Goal: Find contact information: Find contact information

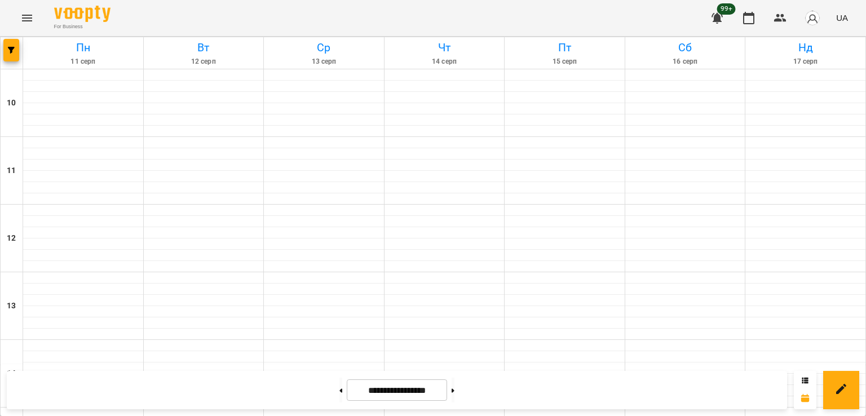
scroll to position [584, 0]
click at [7, 43] on button "button" at bounding box center [11, 50] width 16 height 23
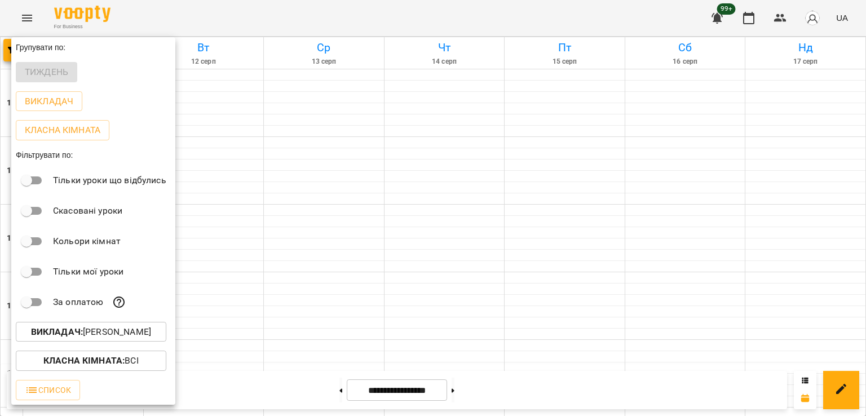
click at [138, 339] on p "Викладач : [PERSON_NAME]" at bounding box center [91, 332] width 120 height 14
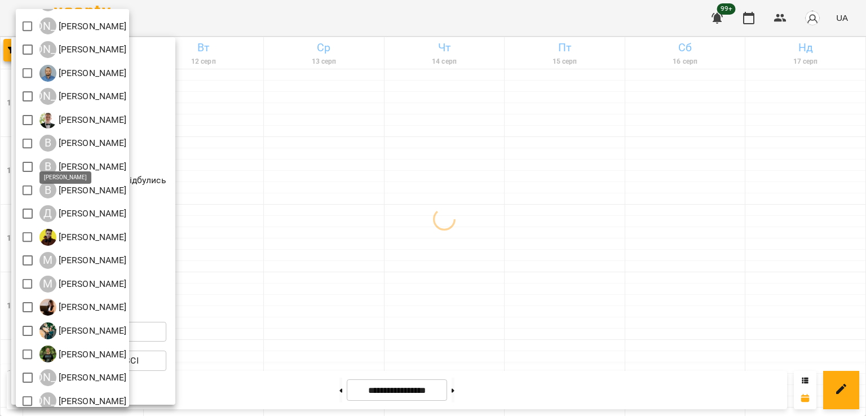
scroll to position [73, 0]
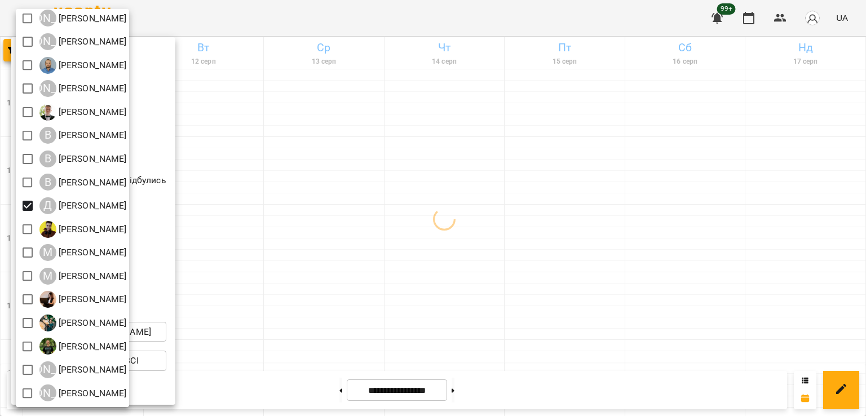
click at [467, 251] on div at bounding box center [433, 208] width 866 height 416
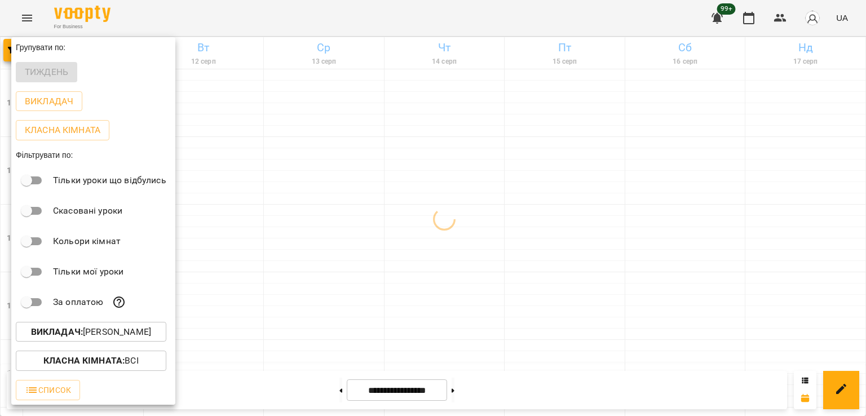
click at [306, 191] on div at bounding box center [433, 208] width 866 height 416
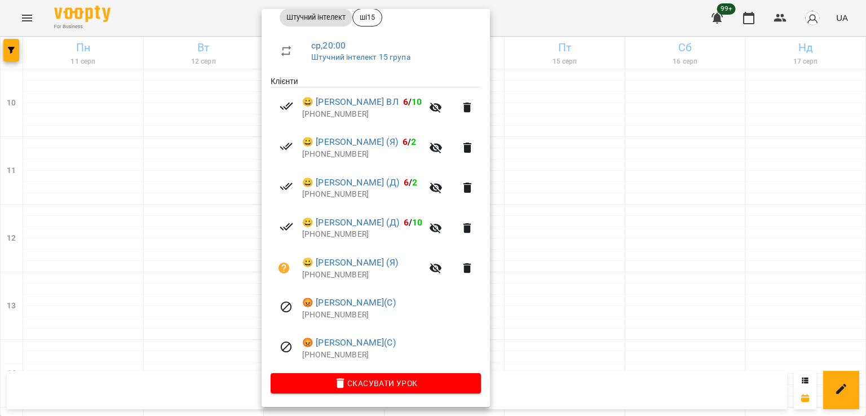
scroll to position [176, 0]
click at [194, 269] on div at bounding box center [433, 208] width 866 height 416
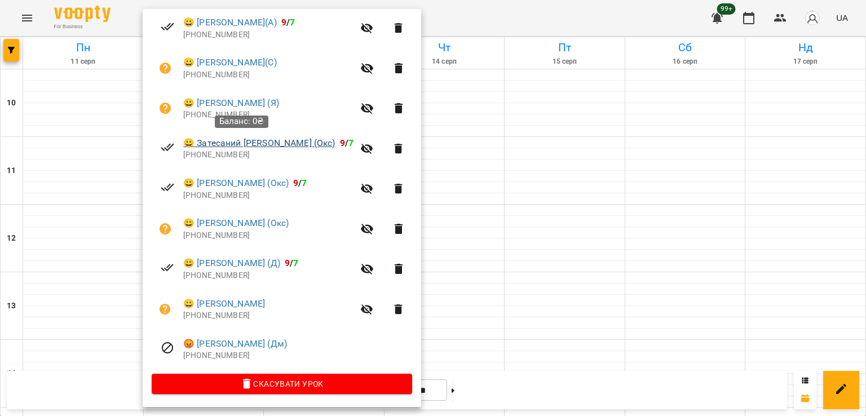
scroll to position [257, 0]
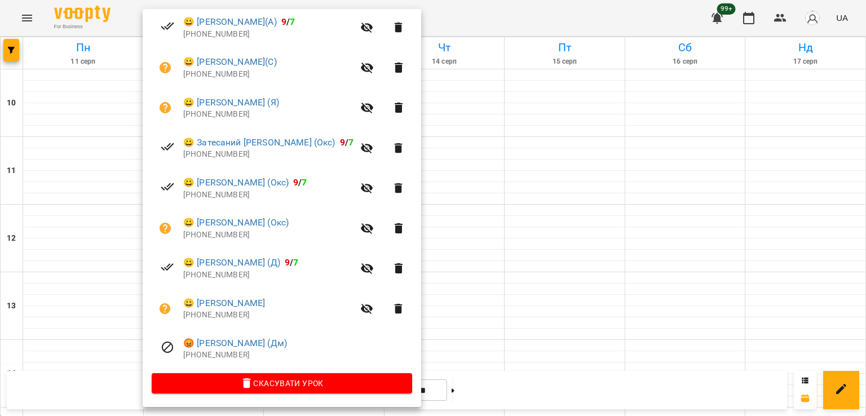
click at [447, 264] on div at bounding box center [433, 208] width 866 height 416
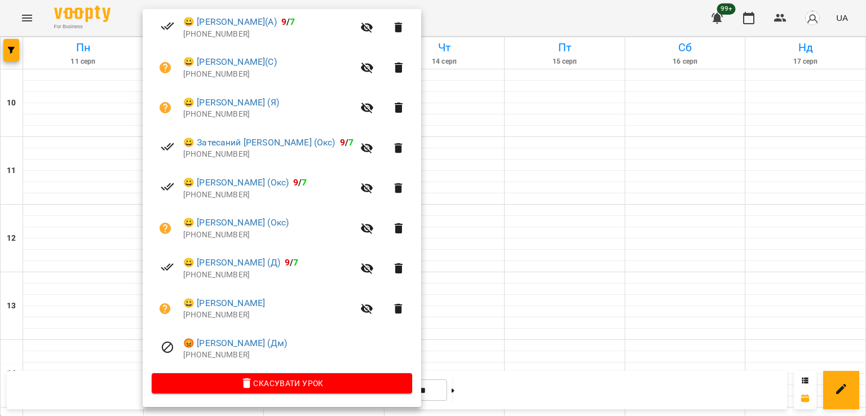
drag, startPoint x: 477, startPoint y: 270, endPoint x: 469, endPoint y: 267, distance: 8.9
click at [476, 270] on div at bounding box center [433, 208] width 866 height 416
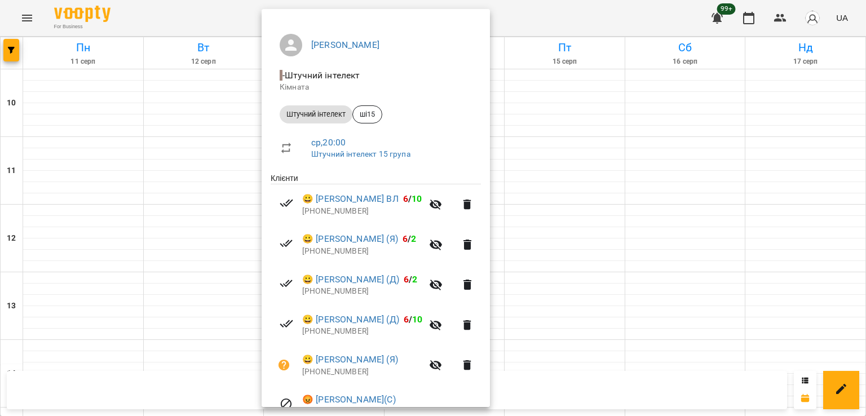
scroll to position [176, 0]
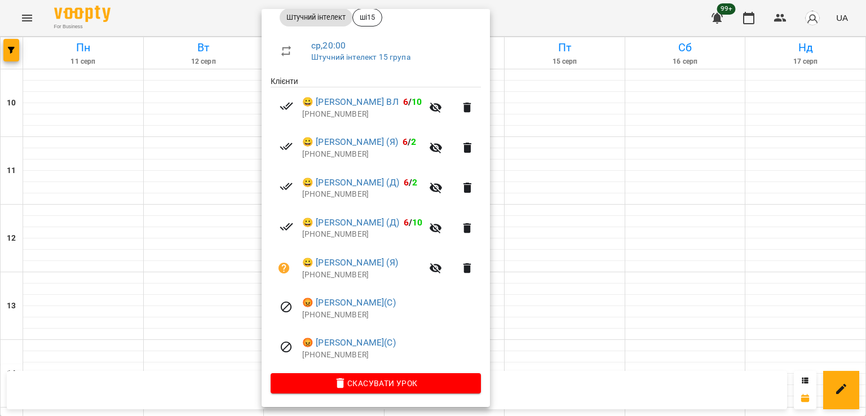
click at [189, 276] on div at bounding box center [433, 208] width 866 height 416
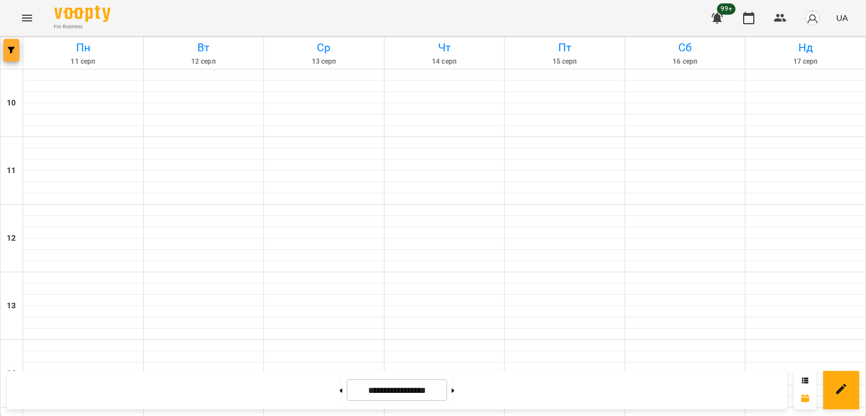
click at [17, 51] on span "button" at bounding box center [11, 50] width 16 height 7
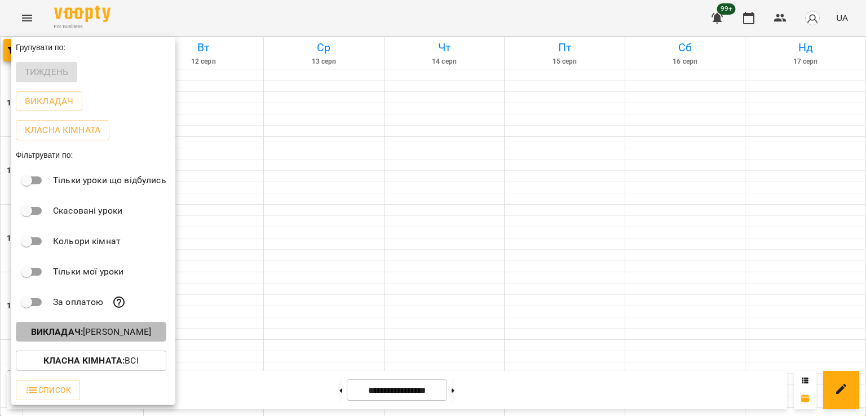
click at [102, 342] on button "Викладач : [PERSON_NAME]" at bounding box center [91, 332] width 151 height 20
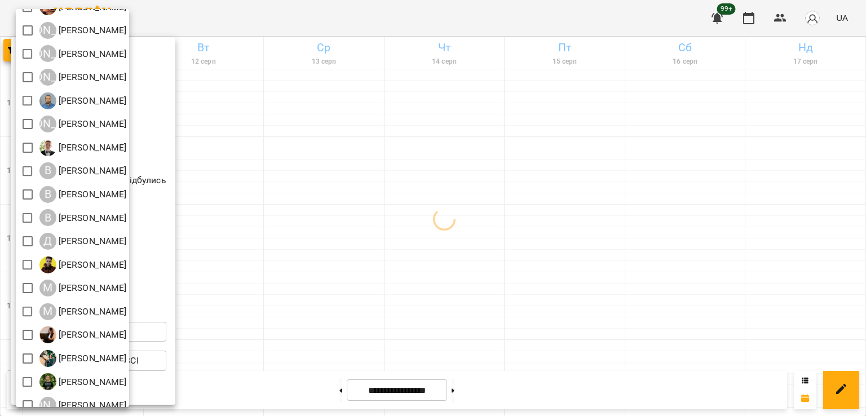
scroll to position [73, 0]
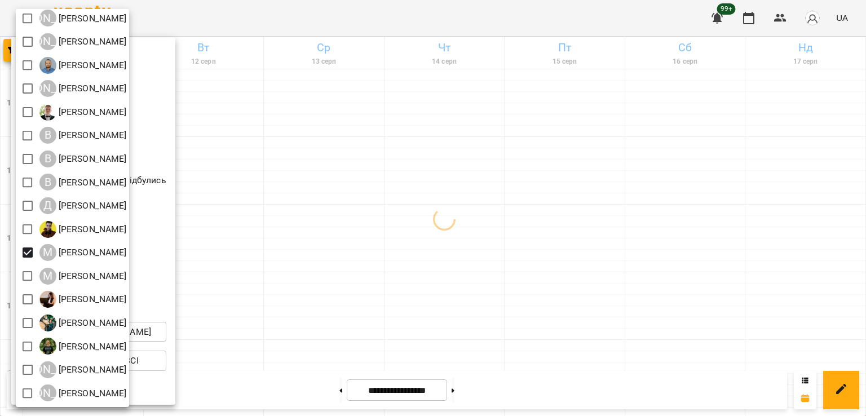
click at [415, 222] on div at bounding box center [433, 208] width 866 height 416
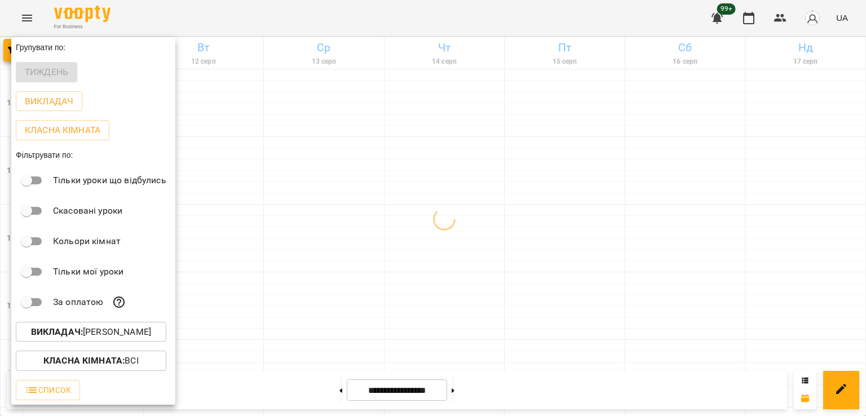
click at [361, 200] on div at bounding box center [433, 208] width 866 height 416
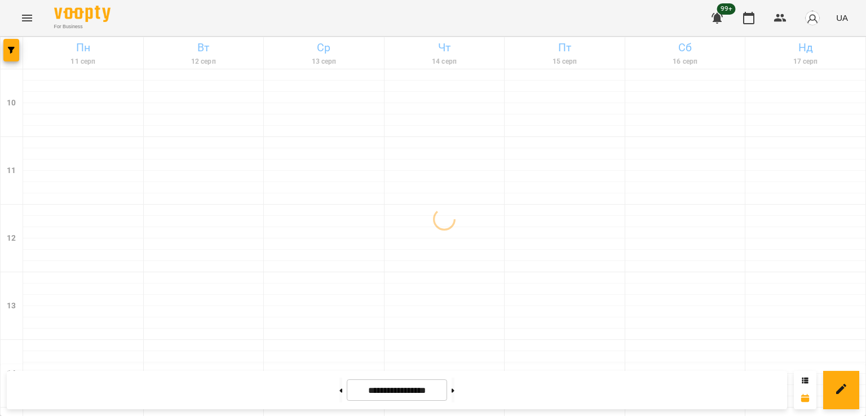
scroll to position [471, 0]
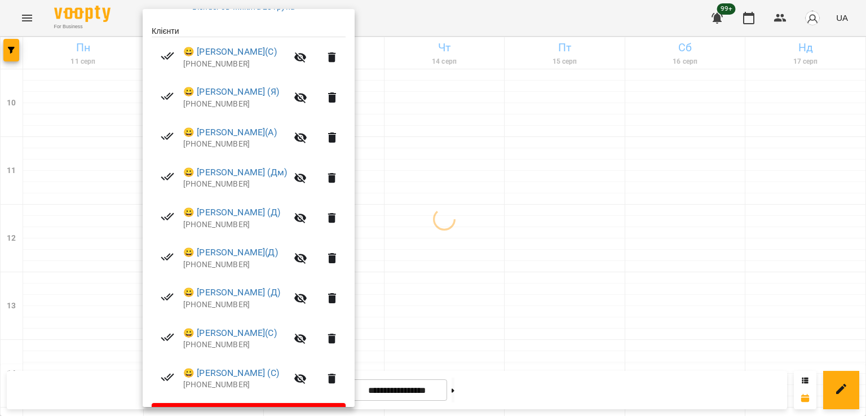
scroll to position [257, 0]
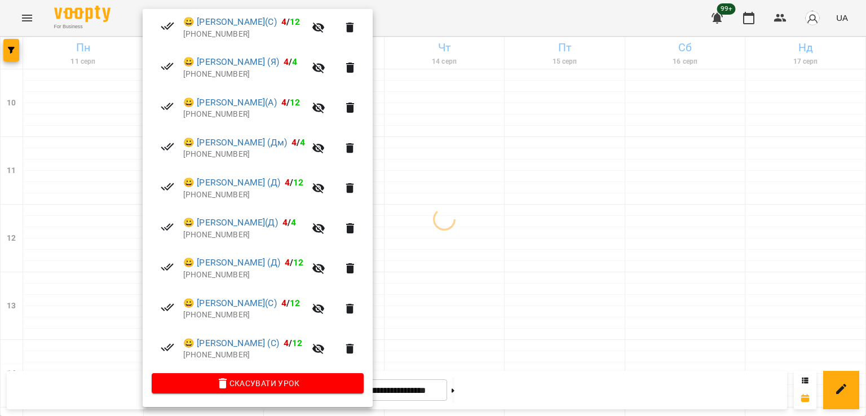
click at [466, 241] on div at bounding box center [433, 208] width 866 height 416
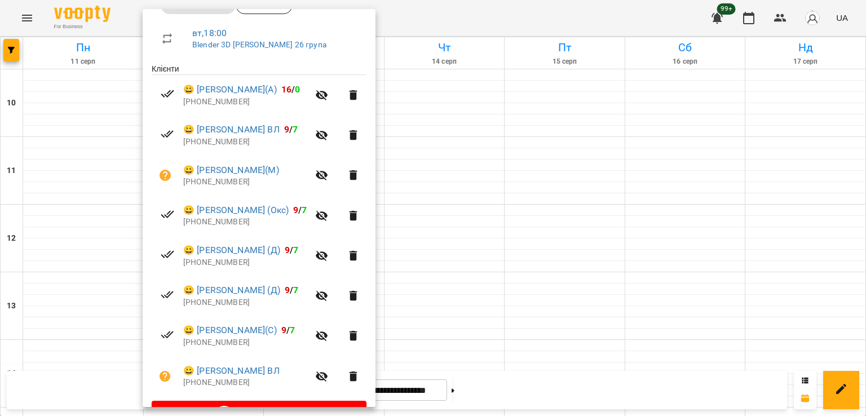
scroll to position [217, 0]
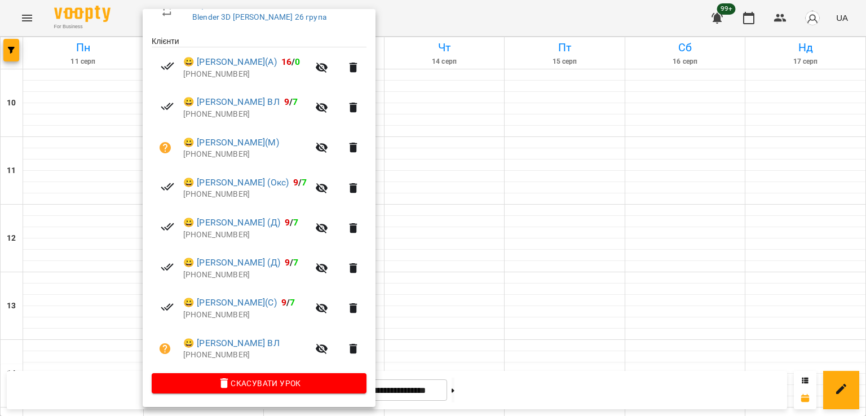
click at [469, 235] on div at bounding box center [433, 208] width 866 height 416
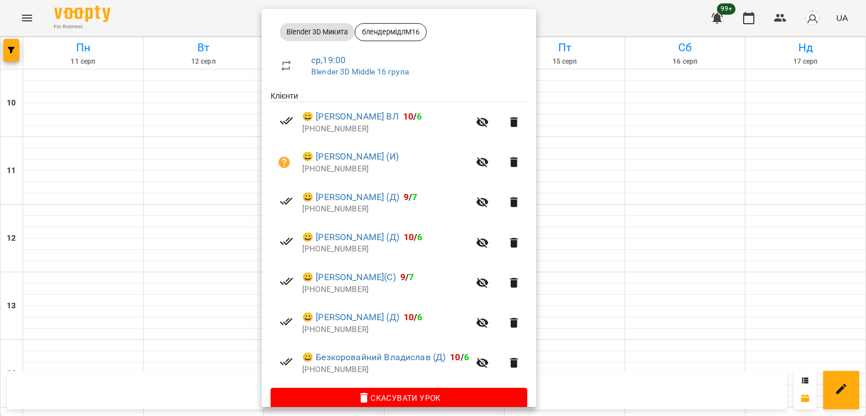
scroll to position [176, 0]
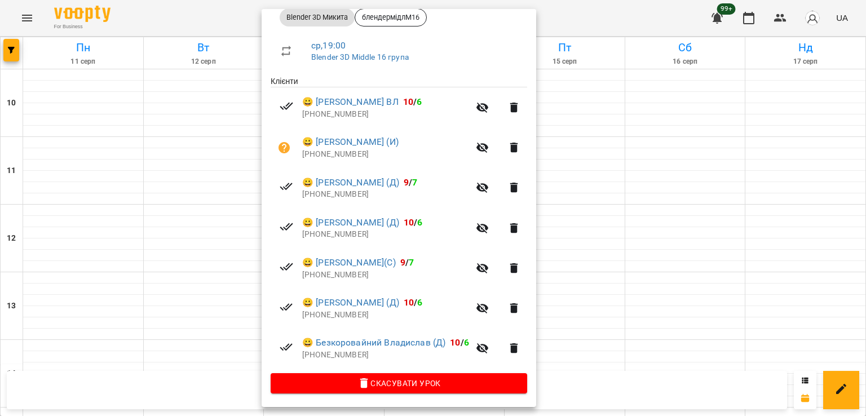
click at [212, 251] on div at bounding box center [433, 208] width 866 height 416
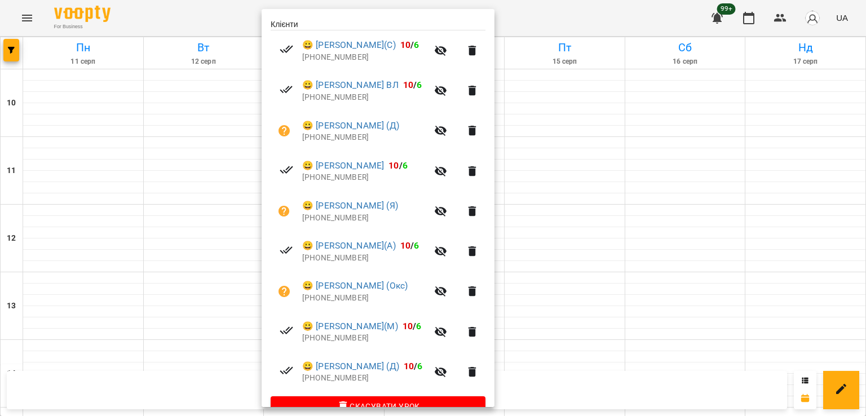
scroll to position [257, 0]
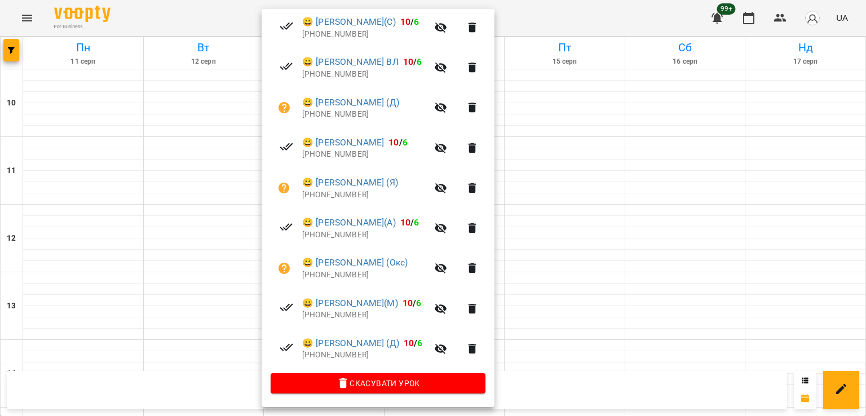
click at [184, 249] on div at bounding box center [433, 208] width 866 height 416
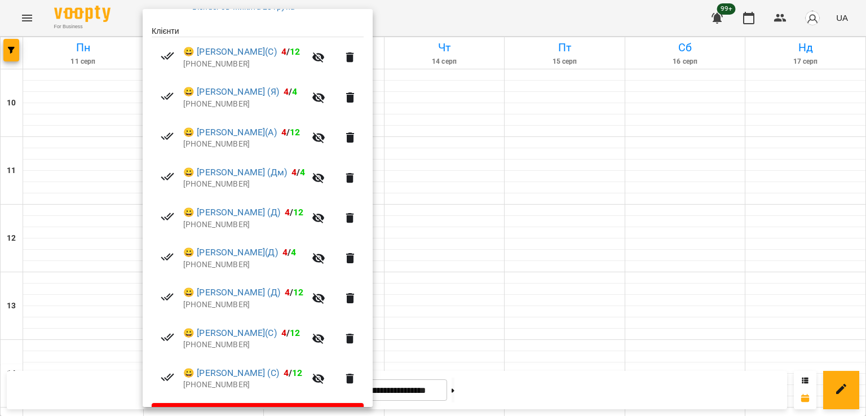
scroll to position [201, 0]
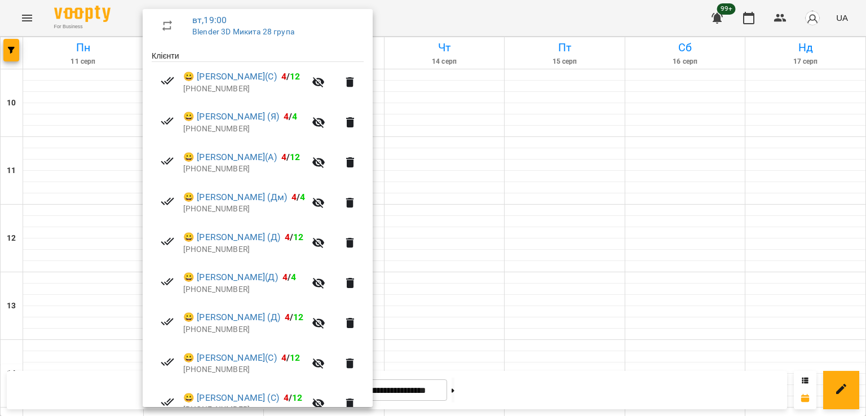
click at [444, 251] on div at bounding box center [433, 208] width 866 height 416
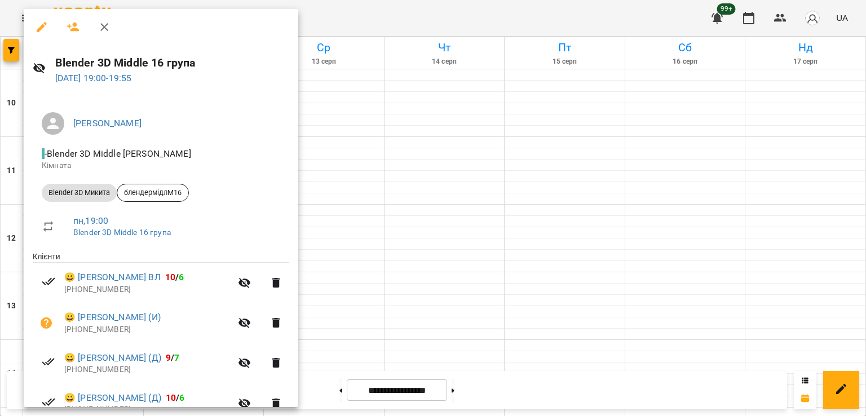
click at [348, 234] on div at bounding box center [433, 208] width 866 height 416
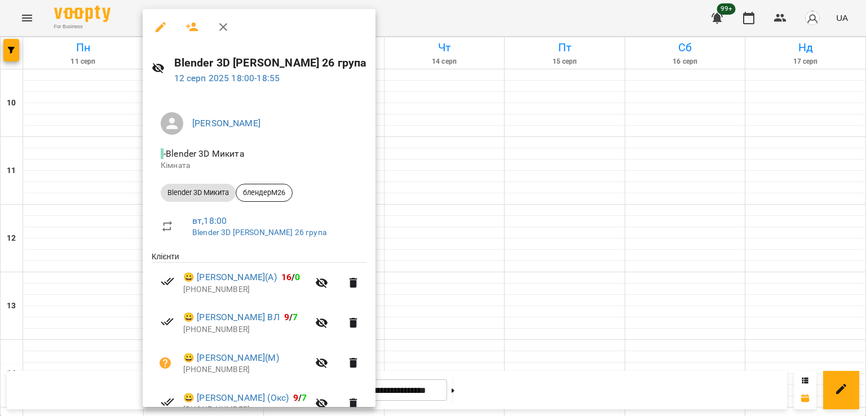
click at [449, 227] on div at bounding box center [433, 208] width 866 height 416
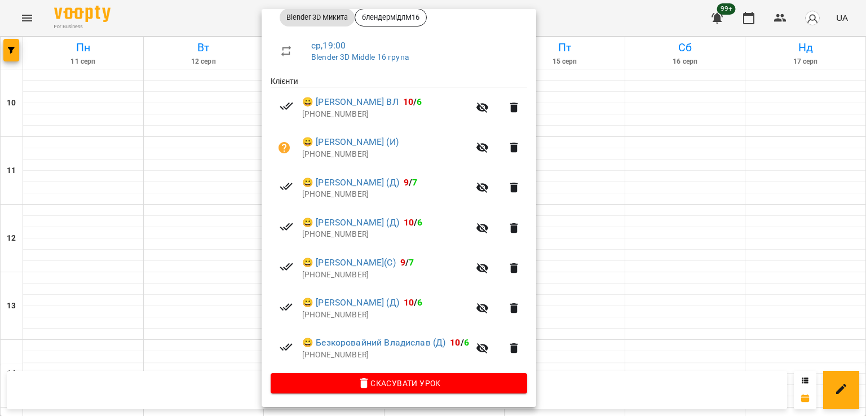
scroll to position [176, 0]
click at [202, 226] on div at bounding box center [433, 208] width 866 height 416
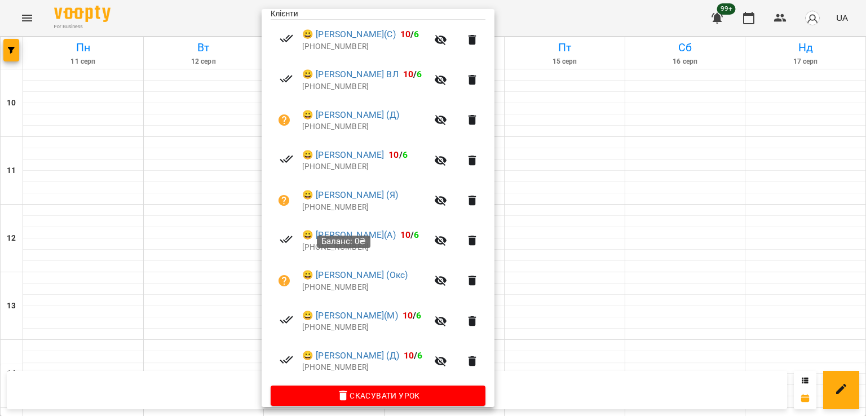
scroll to position [257, 0]
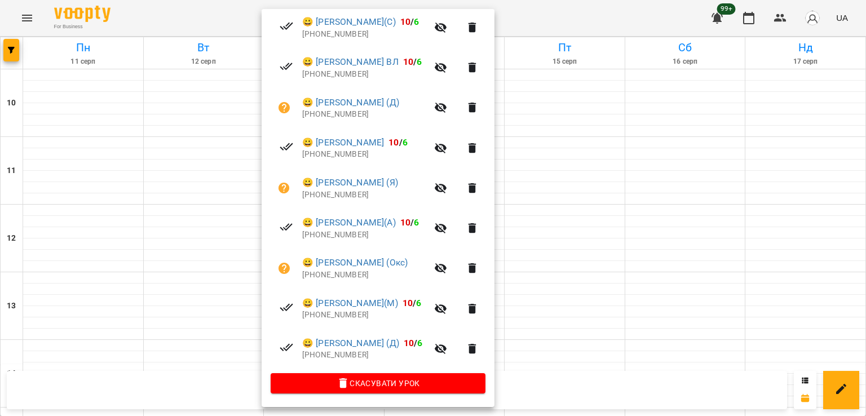
click at [187, 244] on div at bounding box center [433, 208] width 866 height 416
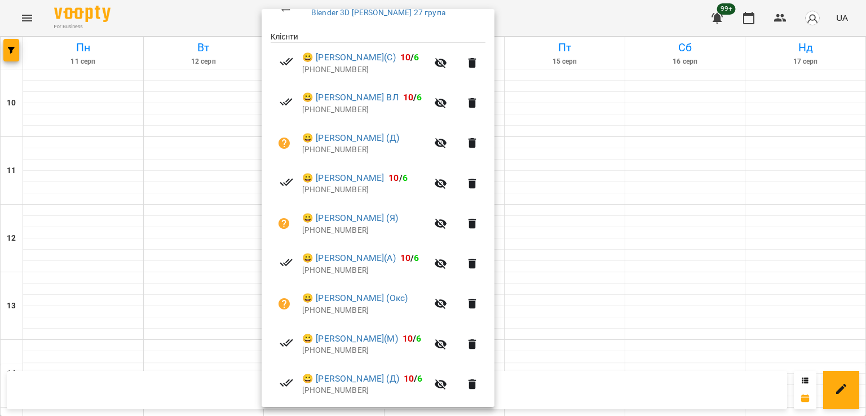
scroll to position [201, 0]
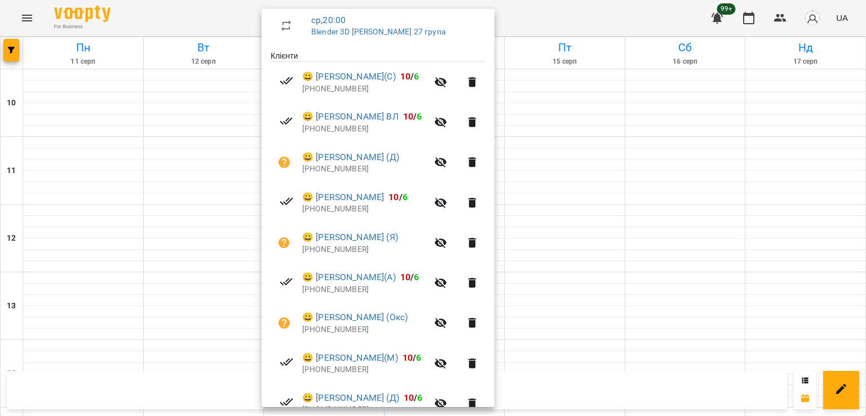
click at [320, 89] on p "[PHONE_NUMBER]" at bounding box center [364, 88] width 125 height 11
copy p "31613747775"
drag, startPoint x: 69, startPoint y: 242, endPoint x: 158, endPoint y: 226, distance: 89.9
click at [70, 241] on div at bounding box center [433, 208] width 866 height 416
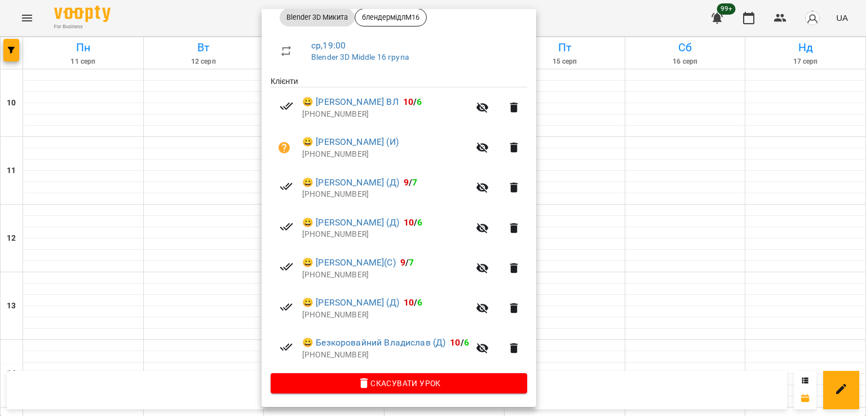
scroll to position [176, 0]
click at [344, 277] on p "[PHONE_NUMBER]" at bounding box center [385, 275] width 167 height 11
click at [164, 231] on div at bounding box center [433, 208] width 866 height 416
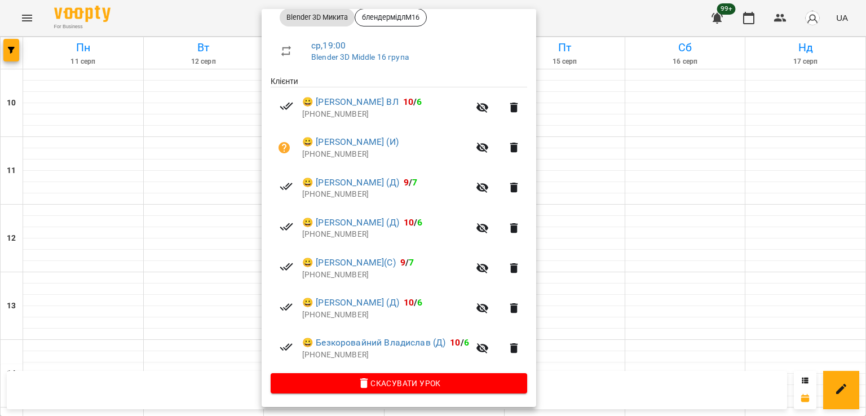
click at [202, 251] on div at bounding box center [433, 208] width 866 height 416
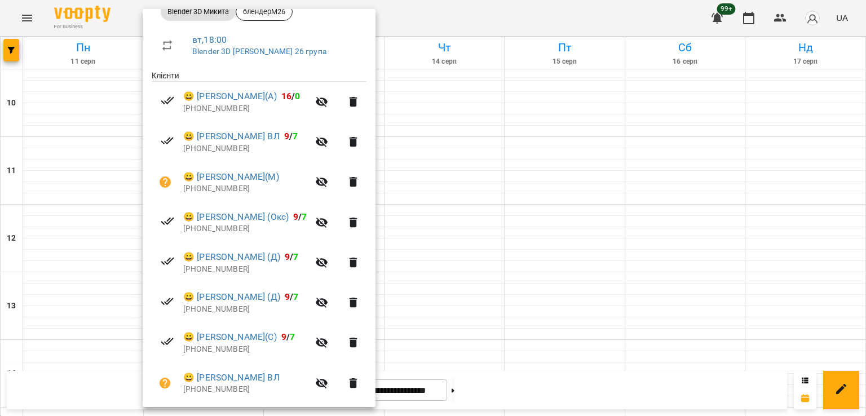
scroll to position [217, 0]
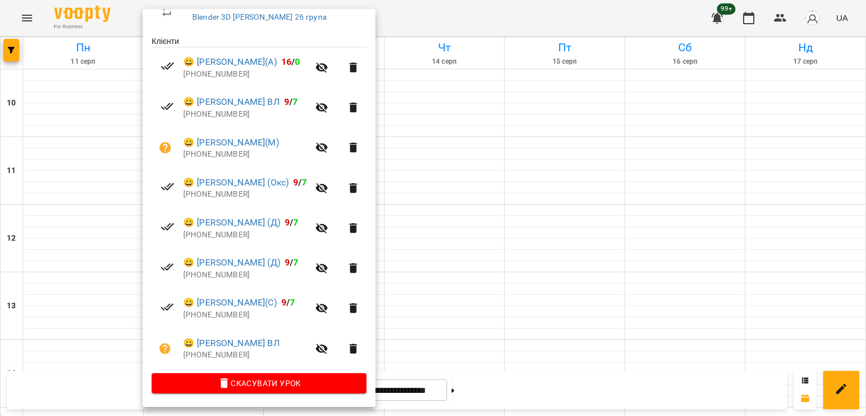
click at [461, 245] on div at bounding box center [433, 208] width 866 height 416
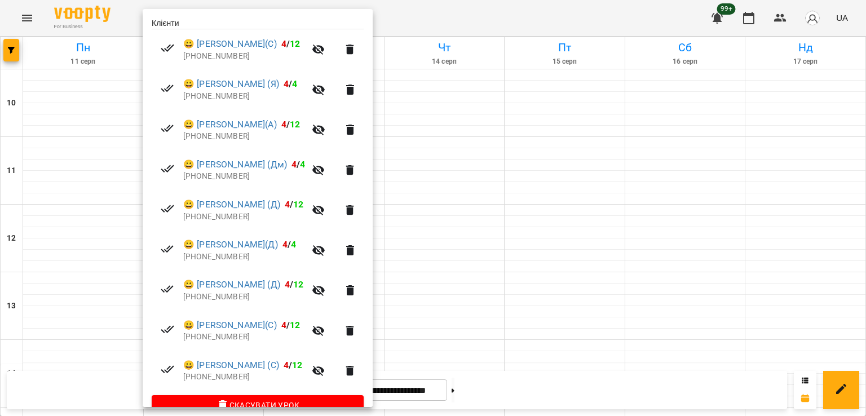
scroll to position [257, 0]
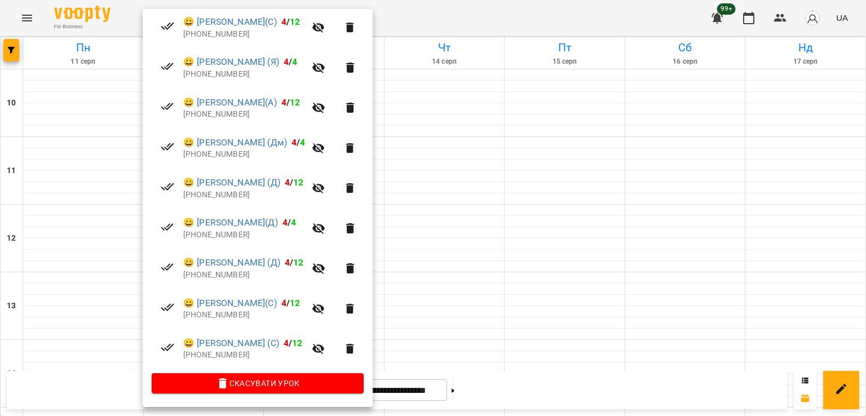
click at [229, 358] on p "[PHONE_NUMBER]" at bounding box center [244, 355] width 122 height 11
copy p "380689797515"
click at [81, 203] on div at bounding box center [433, 208] width 866 height 416
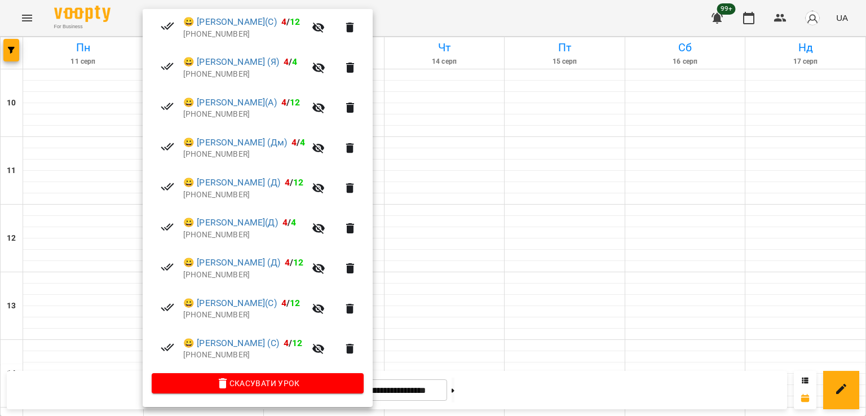
click at [451, 236] on div at bounding box center [433, 208] width 866 height 416
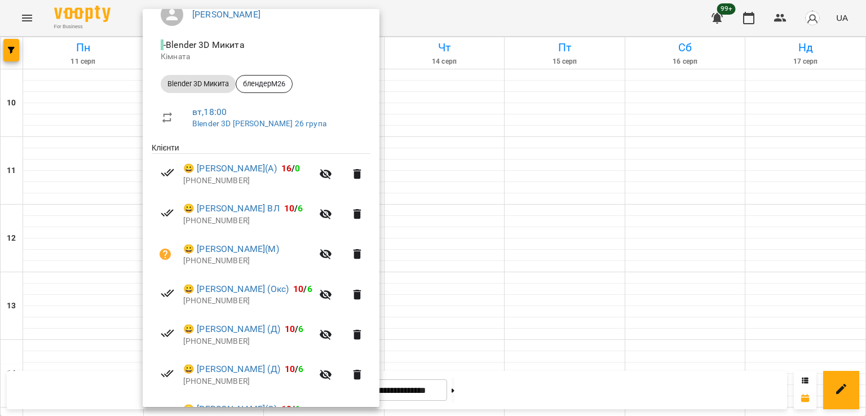
scroll to position [217, 0]
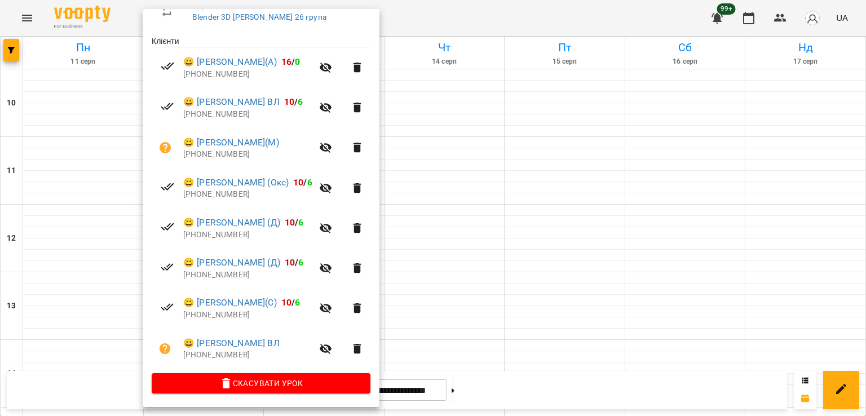
click at [220, 311] on p "[PHONE_NUMBER]" at bounding box center [247, 315] width 129 height 11
click at [220, 312] on p "[PHONE_NUMBER]" at bounding box center [247, 315] width 129 height 11
click at [220, 313] on p "[PHONE_NUMBER]" at bounding box center [247, 315] width 129 height 11
click at [224, 320] on span "Баланс: 0₴" at bounding box center [236, 322] width 45 height 10
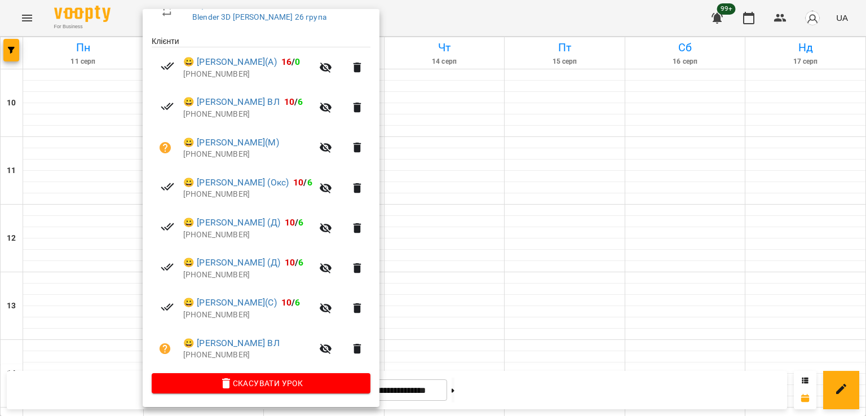
click at [179, 316] on div at bounding box center [168, 309] width 32 height 16
click at [201, 316] on p "[PHONE_NUMBER]" at bounding box center [247, 315] width 129 height 11
copy p "380950243825"
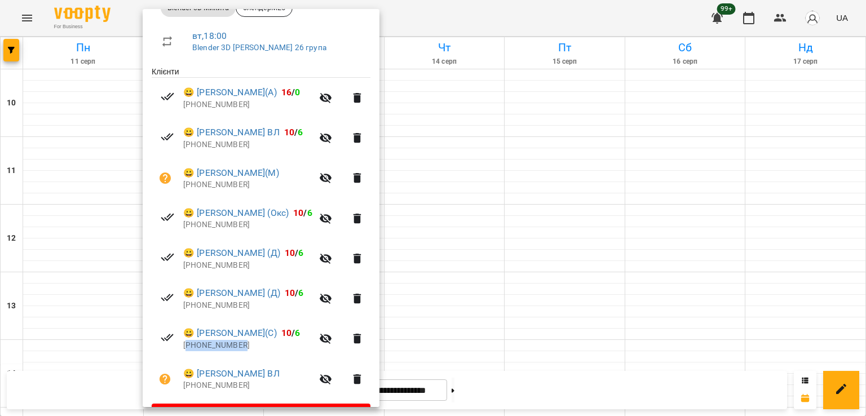
scroll to position [160, 0]
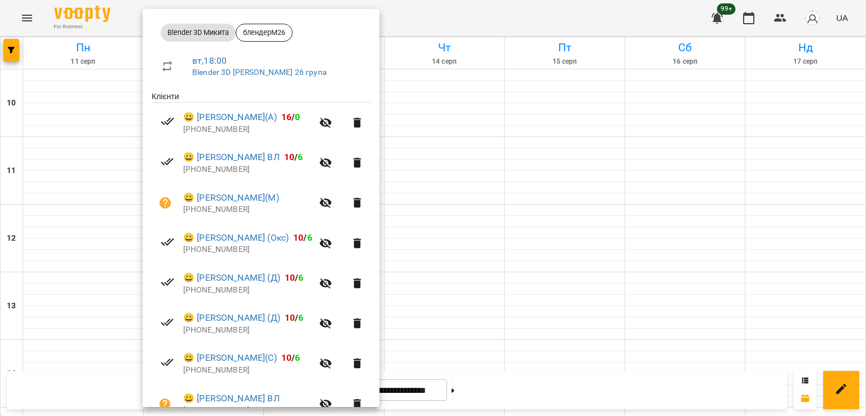
click at [444, 226] on div at bounding box center [433, 208] width 866 height 416
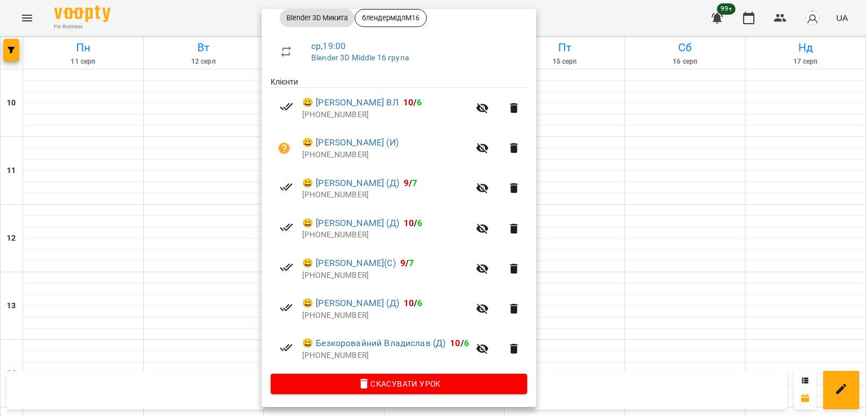
scroll to position [176, 0]
drag, startPoint x: 179, startPoint y: 221, endPoint x: 329, endPoint y: 255, distance: 153.9
click at [182, 223] on div at bounding box center [433, 208] width 866 height 416
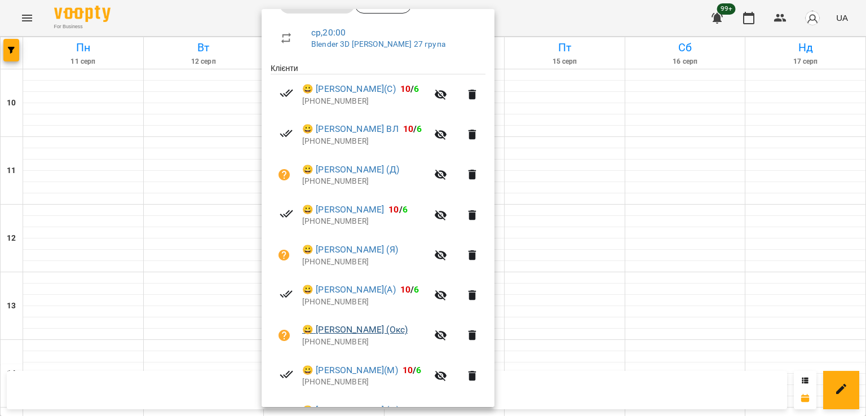
scroll to position [257, 0]
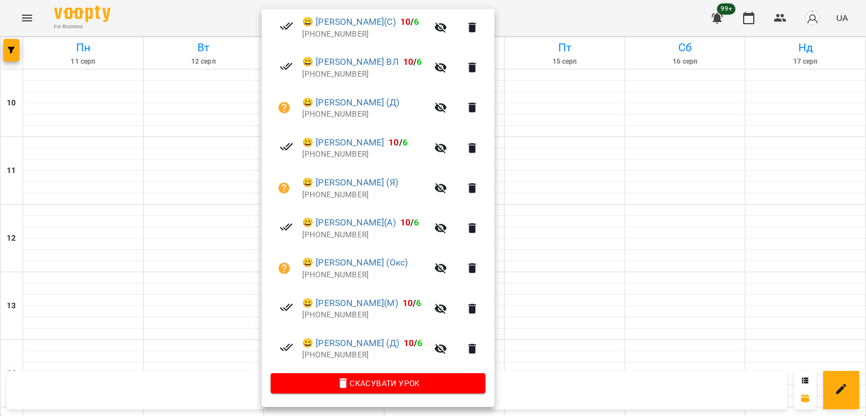
drag, startPoint x: 573, startPoint y: 244, endPoint x: 546, endPoint y: 242, distance: 26.6
click at [567, 242] on div at bounding box center [433, 208] width 866 height 416
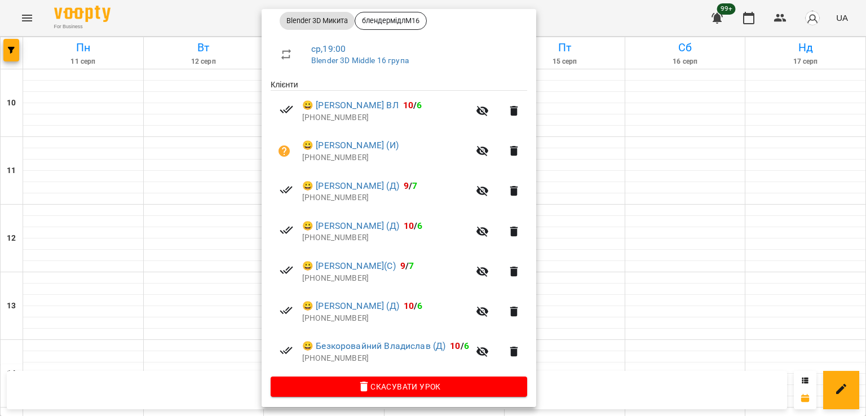
scroll to position [176, 0]
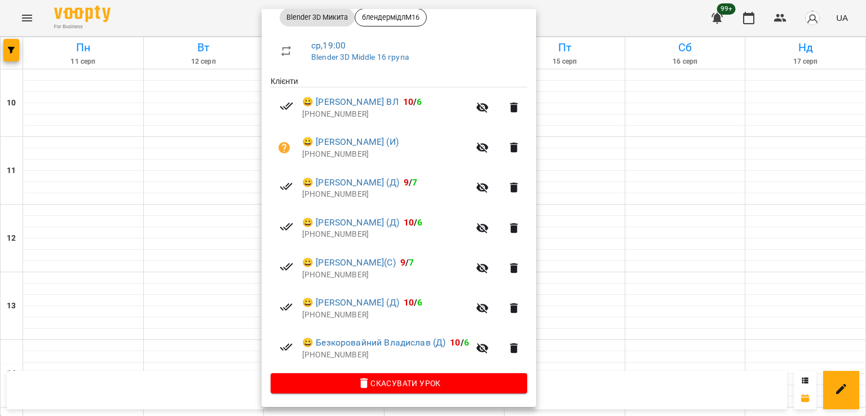
drag, startPoint x: 203, startPoint y: 233, endPoint x: 194, endPoint y: 228, distance: 10.1
click at [201, 232] on div at bounding box center [433, 208] width 866 height 416
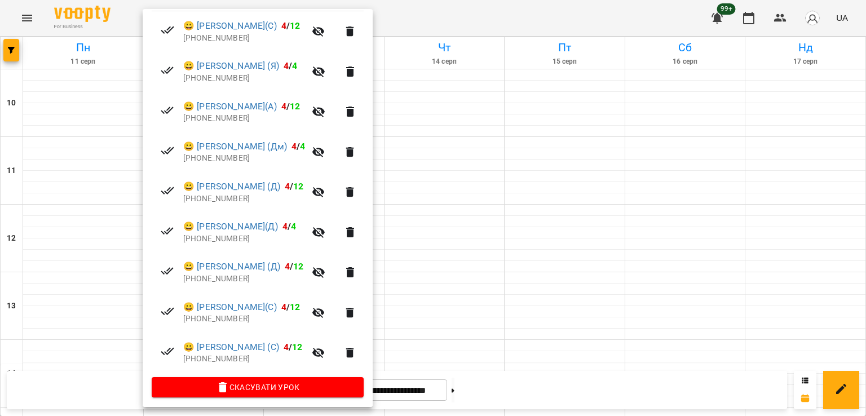
scroll to position [257, 0]
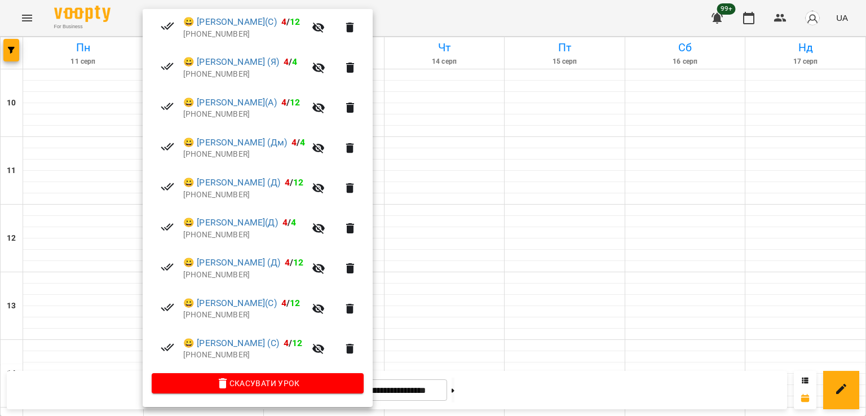
click at [435, 214] on div at bounding box center [433, 208] width 866 height 416
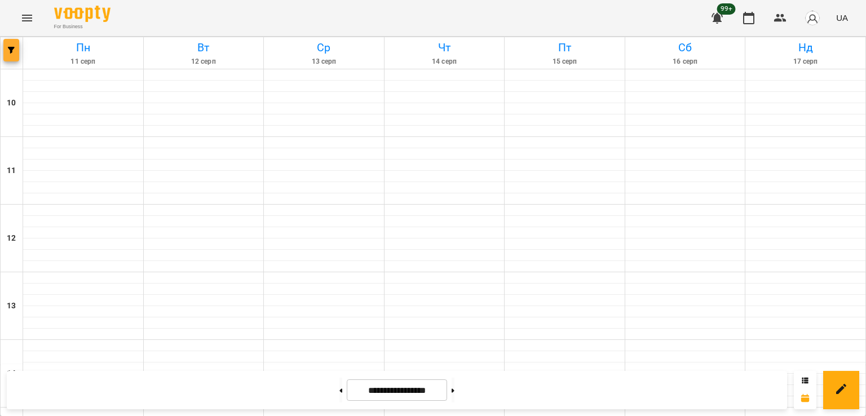
click at [10, 52] on icon "button" at bounding box center [11, 50] width 7 height 7
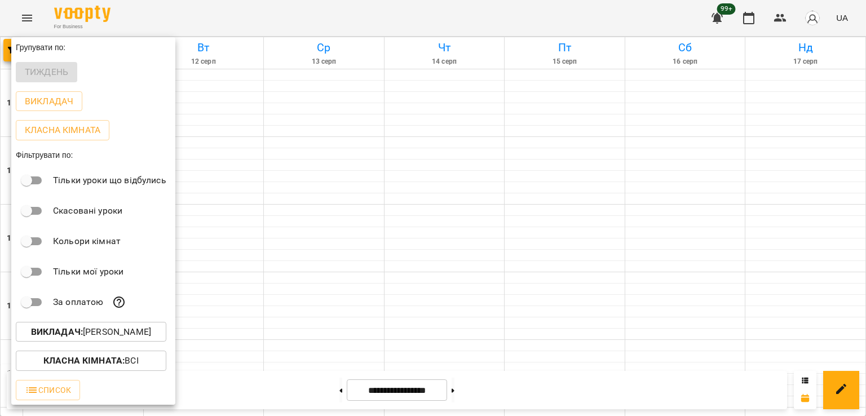
click at [134, 345] on div "Викладач : [PERSON_NAME]" at bounding box center [93, 331] width 164 height 29
click at [129, 334] on p "Викладач : [PERSON_NAME]" at bounding box center [91, 332] width 120 height 14
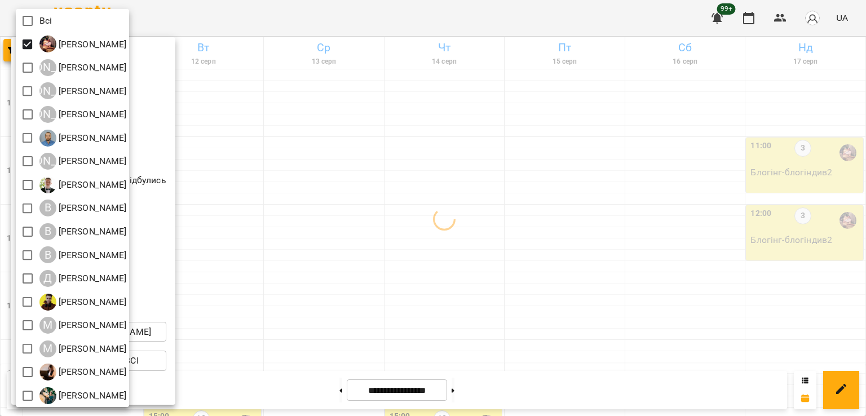
click at [471, 242] on div at bounding box center [433, 208] width 866 height 416
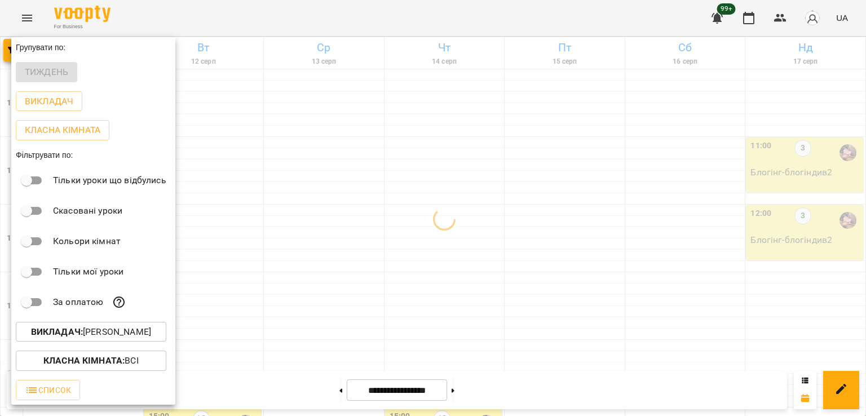
click at [332, 250] on div at bounding box center [433, 208] width 866 height 416
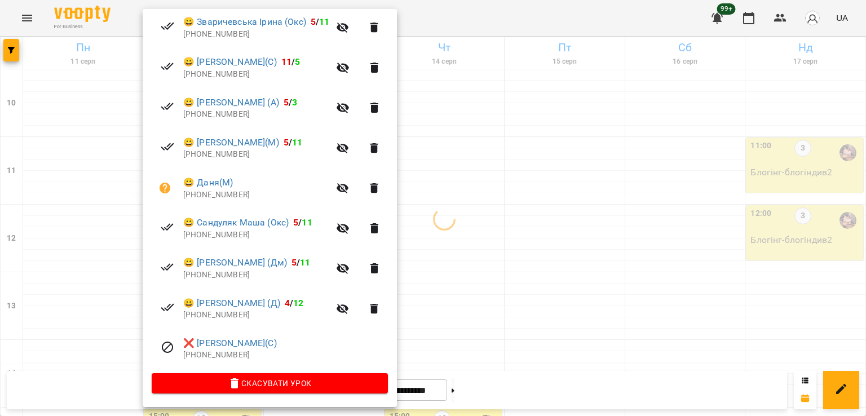
click at [91, 263] on div at bounding box center [433, 208] width 866 height 416
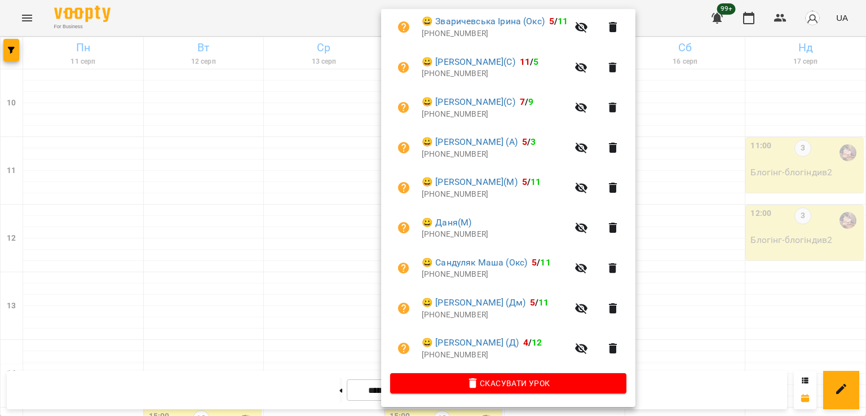
click at [312, 236] on div at bounding box center [433, 208] width 866 height 416
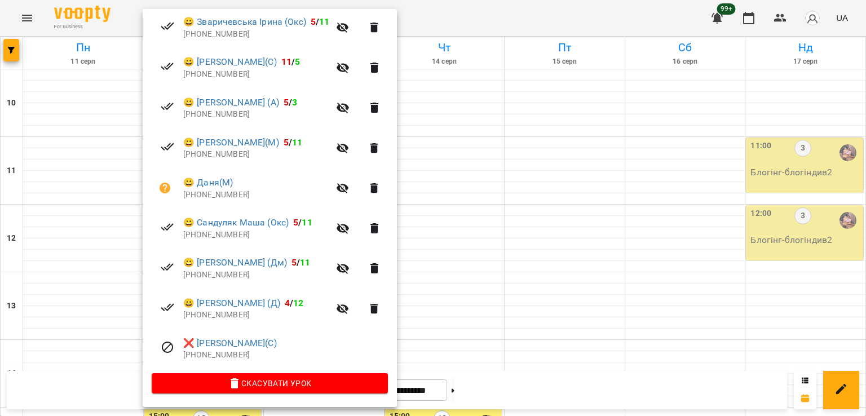
click at [212, 74] on p "[PHONE_NUMBER]" at bounding box center [256, 74] width 146 height 11
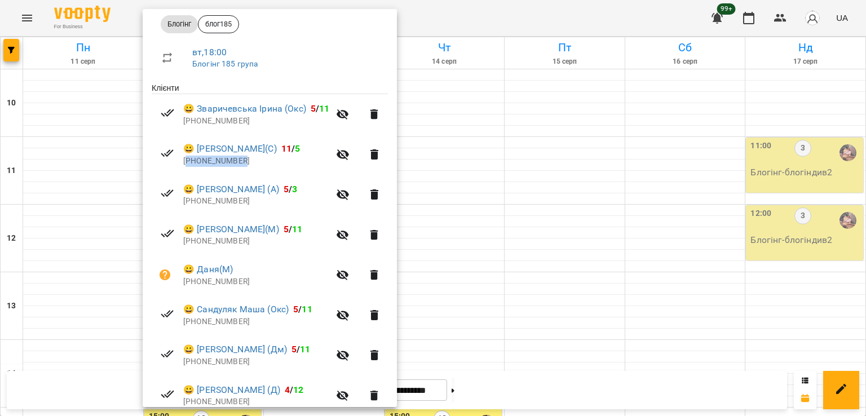
scroll to position [144, 0]
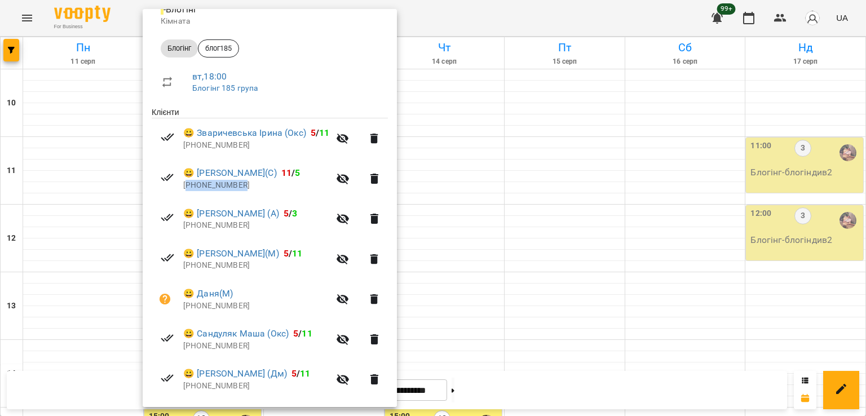
copy p "380965075862"
click at [464, 179] on div at bounding box center [433, 208] width 866 height 416
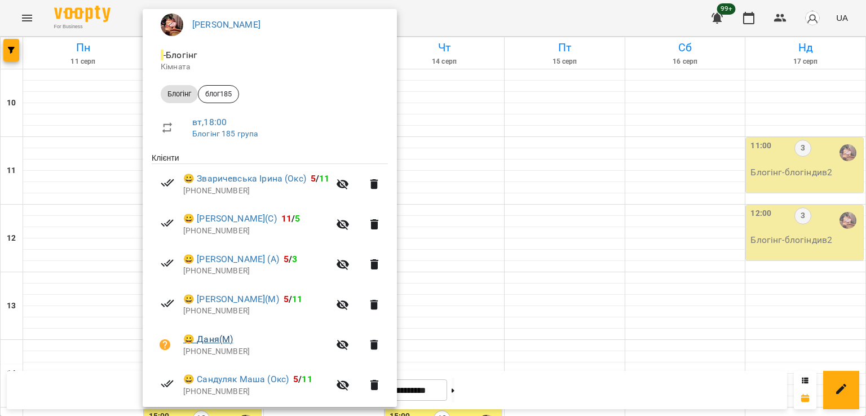
scroll to position [257, 0]
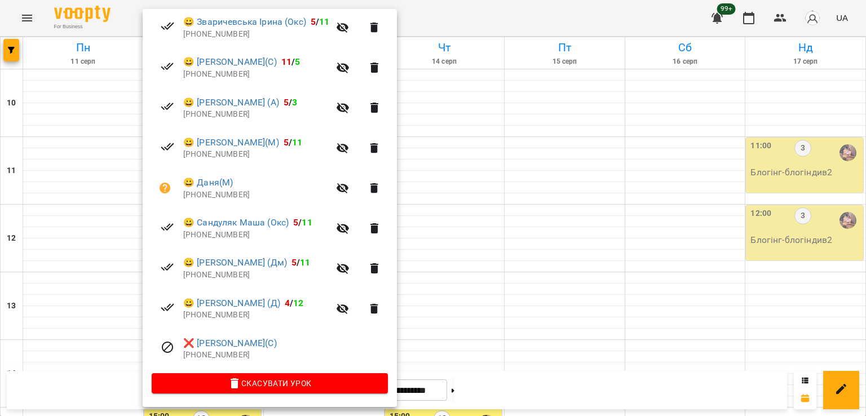
click at [467, 165] on div at bounding box center [433, 208] width 866 height 416
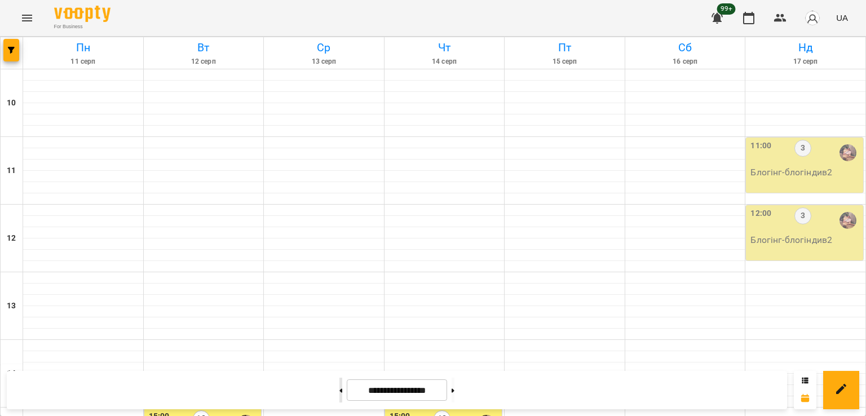
click at [335, 392] on div at bounding box center [341, 390] width 12 height 25
click at [339, 391] on button at bounding box center [340, 390] width 3 height 25
type input "**********"
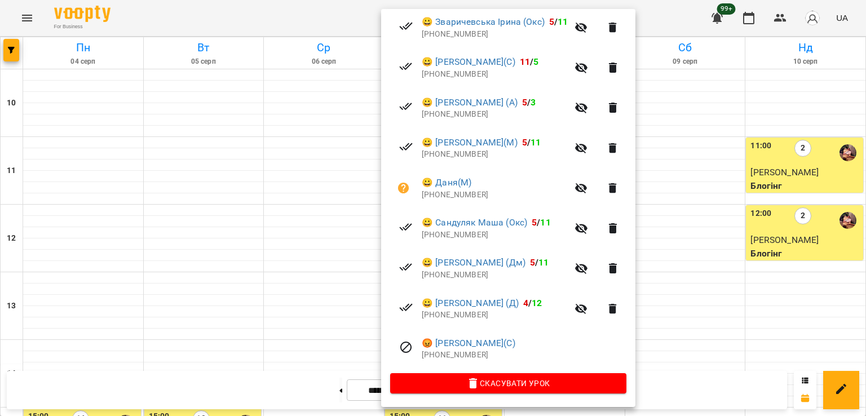
click at [189, 160] on div at bounding box center [433, 208] width 866 height 416
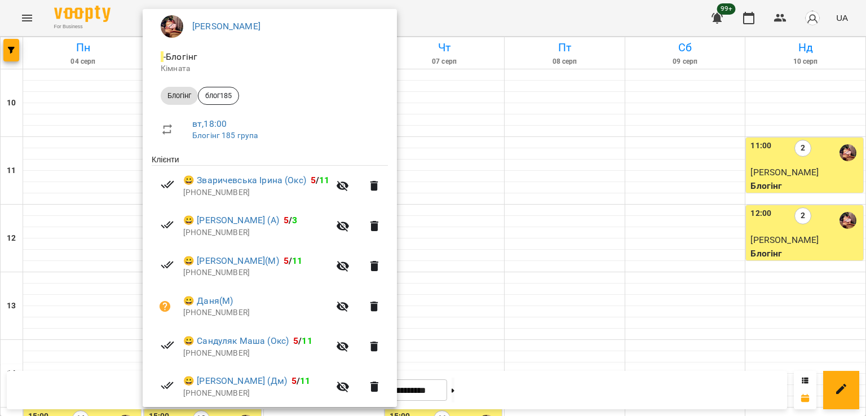
scroll to position [217, 0]
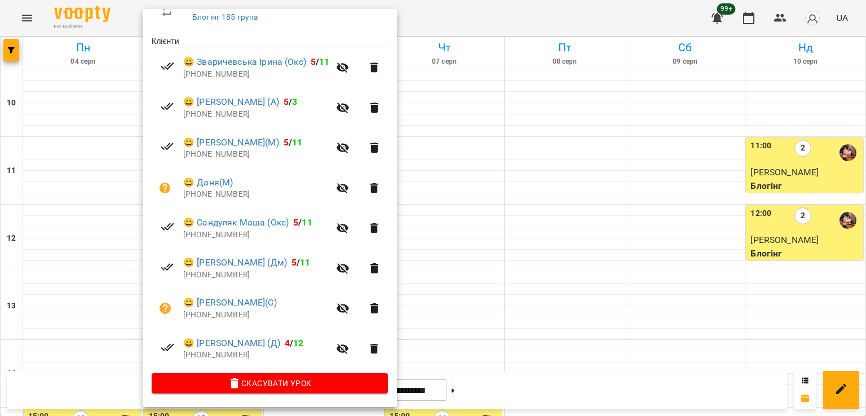
click at [462, 190] on div at bounding box center [433, 208] width 866 height 416
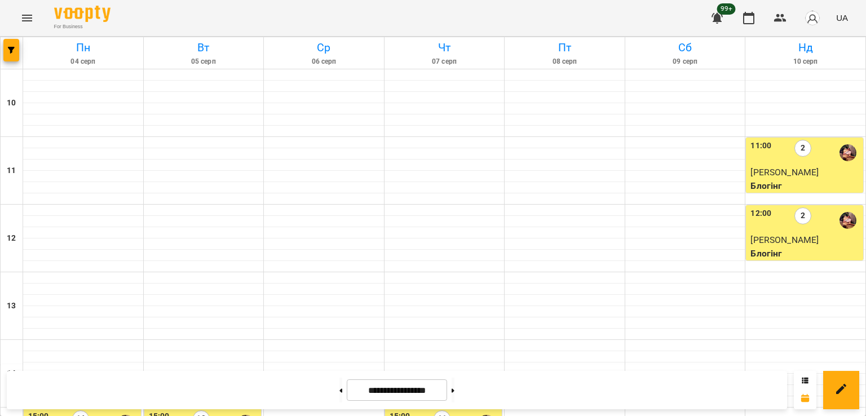
scroll to position [414, 0]
click at [9, 45] on button "button" at bounding box center [11, 50] width 16 height 23
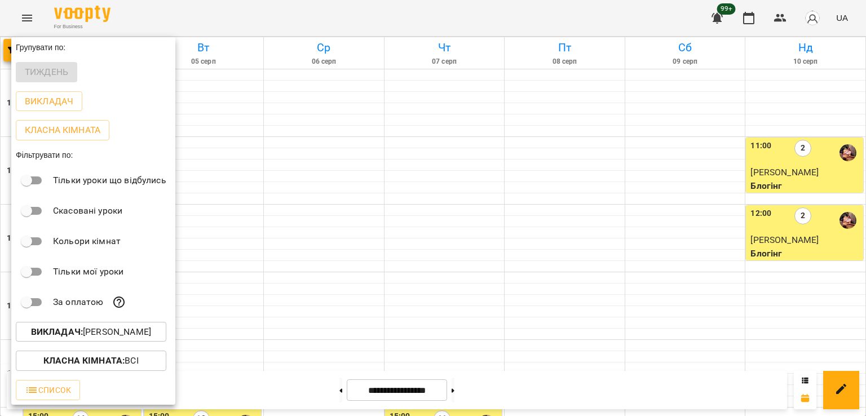
click at [131, 336] on p "Викладач : [PERSON_NAME]" at bounding box center [91, 332] width 120 height 14
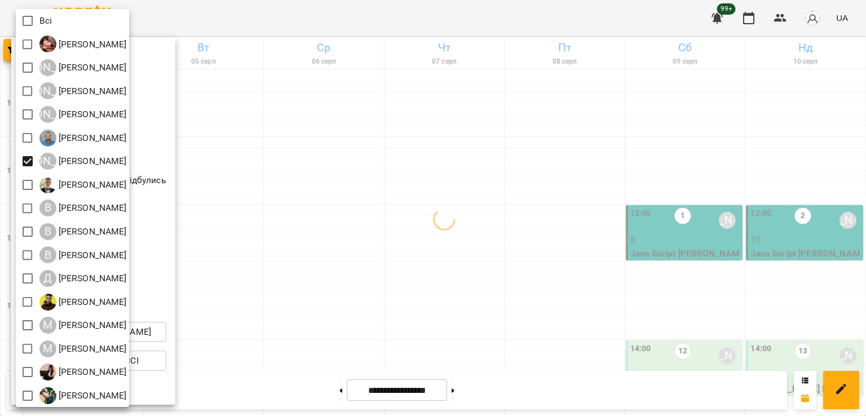
click at [430, 227] on div at bounding box center [433, 208] width 866 height 416
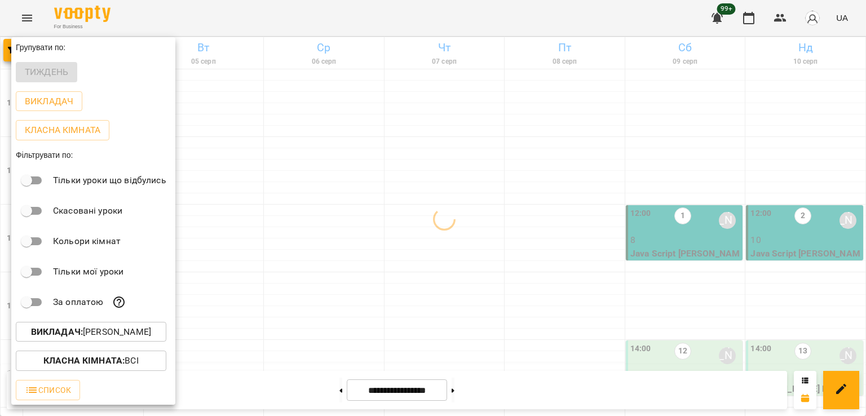
click at [576, 294] on div at bounding box center [433, 208] width 866 height 416
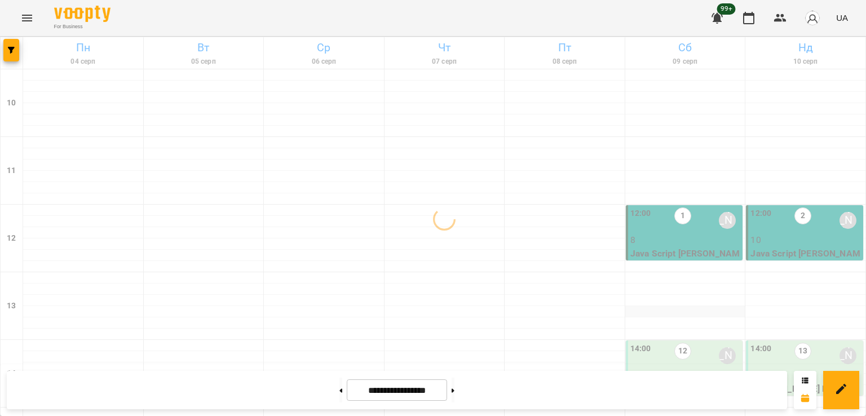
scroll to position [76, 0]
click at [674, 208] on div "1" at bounding box center [682, 221] width 17 height 26
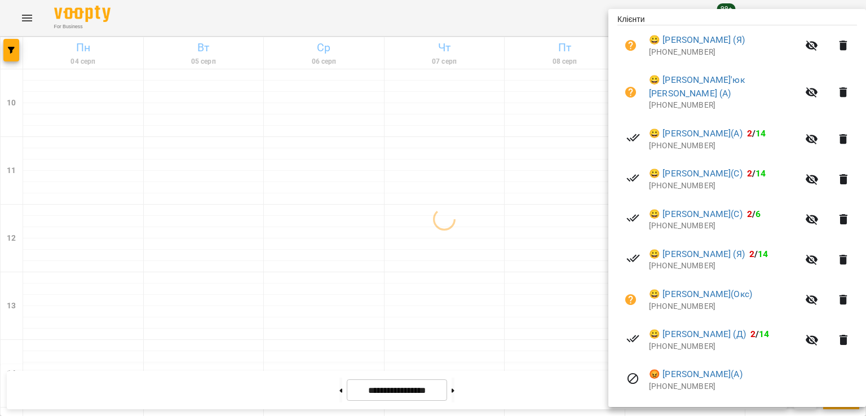
scroll to position [282, 0]
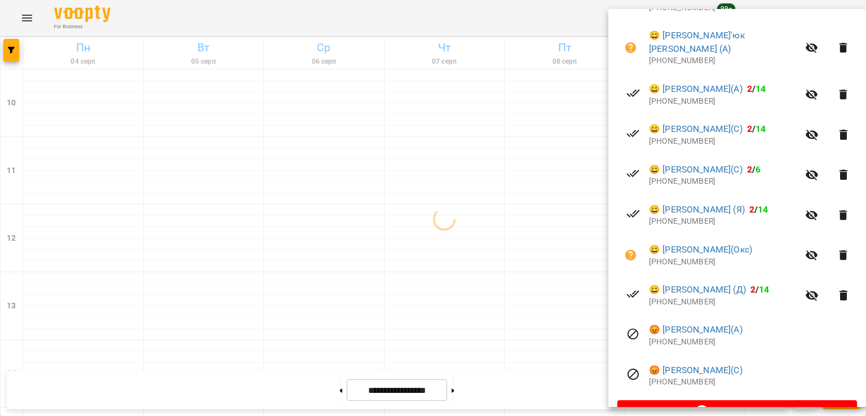
click at [509, 261] on div at bounding box center [433, 208] width 866 height 416
